Goal: Task Accomplishment & Management: Complete application form

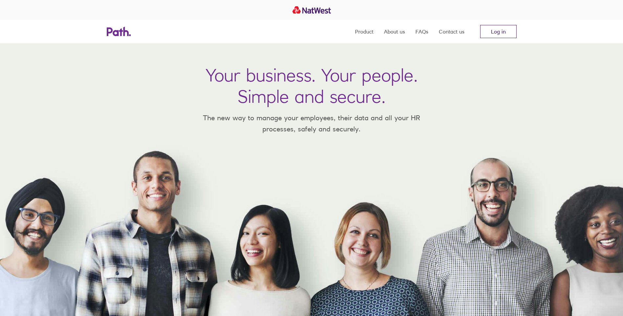
click at [504, 30] on link "Log in" at bounding box center [499, 31] width 36 height 13
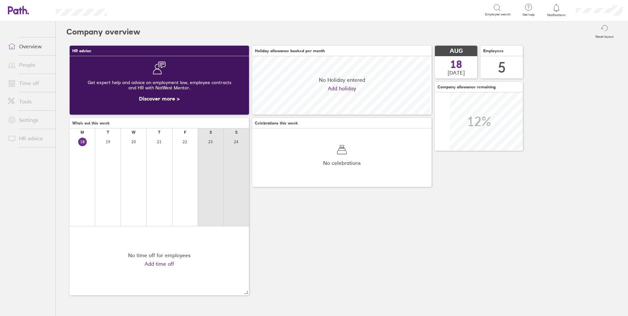
scroll to position [59, 179]
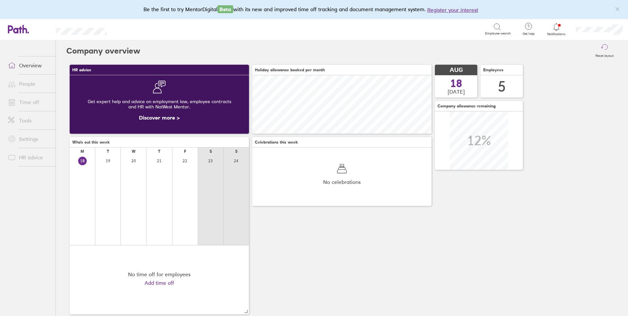
click at [502, 91] on div "5" at bounding box center [502, 86] width 8 height 17
click at [25, 101] on link "Time off" at bounding box center [29, 102] width 53 height 13
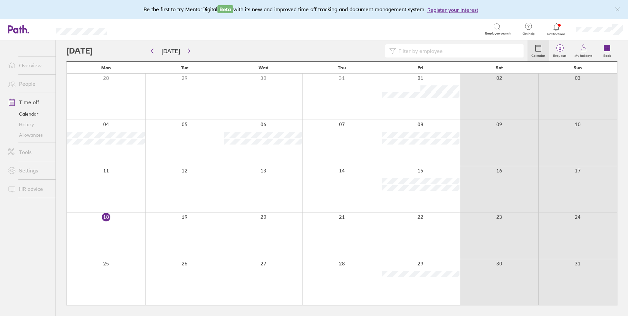
click at [267, 184] on div at bounding box center [263, 189] width 79 height 46
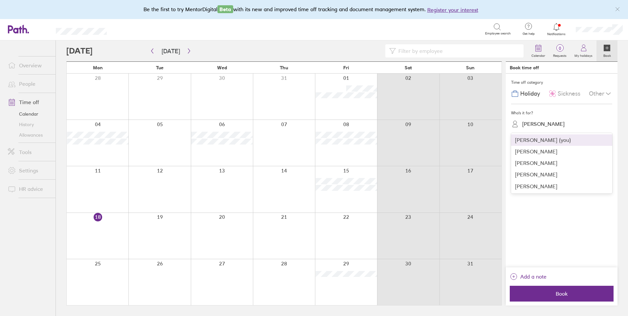
click at [571, 120] on div "Lianne Maton" at bounding box center [565, 124] width 93 height 10
click at [537, 153] on div "Laurence Shipway" at bounding box center [561, 152] width 101 height 12
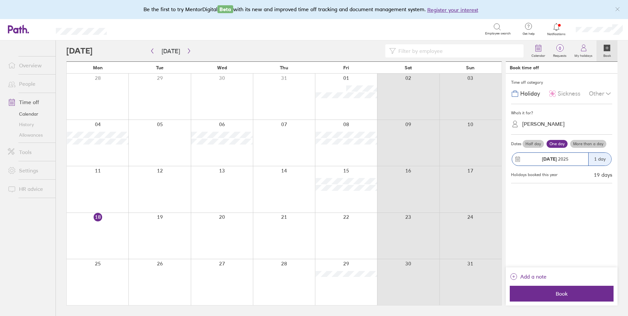
click at [560, 92] on span "Sickness" at bounding box center [569, 93] width 23 height 7
click at [597, 145] on label "More than a day" at bounding box center [589, 144] width 36 height 8
click at [0, 0] on input "More than a day" at bounding box center [0, 0] width 0 height 0
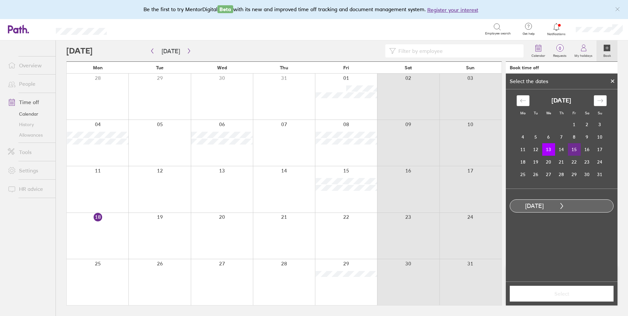
click at [576, 149] on td "15" at bounding box center [574, 149] width 13 height 12
click at [562, 296] on span "Select" at bounding box center [562, 294] width 95 height 6
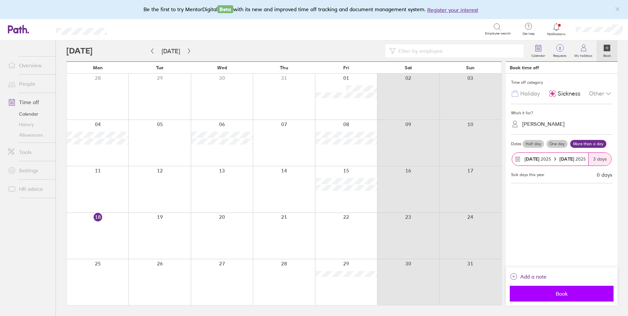
click at [561, 294] on span "Book" at bounding box center [562, 294] width 95 height 6
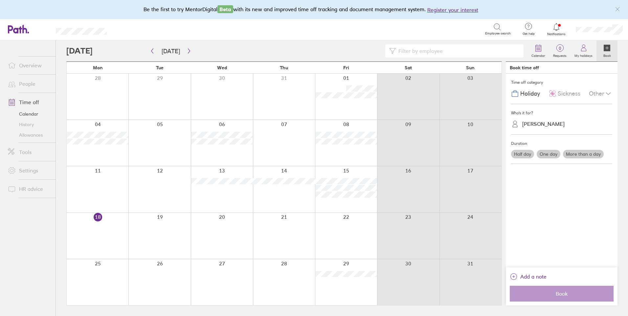
click at [556, 28] on icon at bounding box center [557, 27] width 8 height 8
